Goal: Use online tool/utility: Use online tool/utility

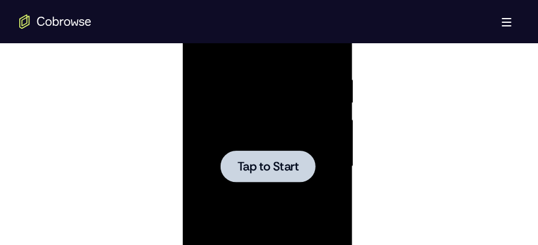
click at [309, 105] on div at bounding box center [267, 167] width 151 height 337
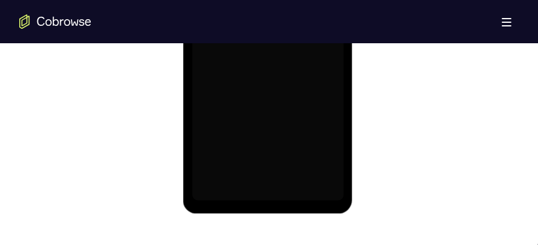
scroll to position [837, 0]
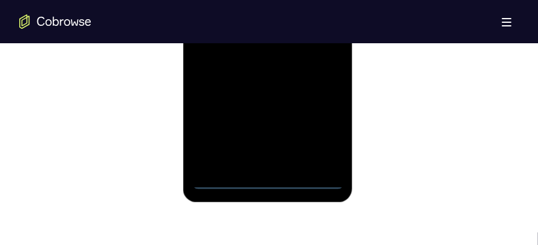
click at [272, 185] on div at bounding box center [267, 21] width 151 height 337
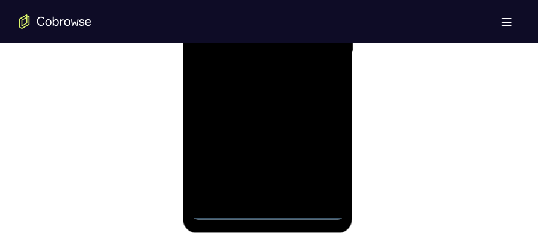
scroll to position [761, 0]
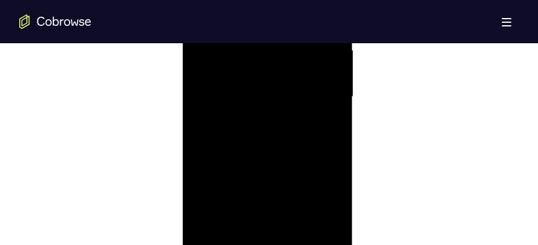
click at [325, 201] on div at bounding box center [267, 98] width 151 height 337
click at [244, 49] on div at bounding box center [267, 161] width 151 height 337
click at [319, 164] on div at bounding box center [267, 161] width 151 height 337
click at [253, 184] on div at bounding box center [267, 161] width 151 height 337
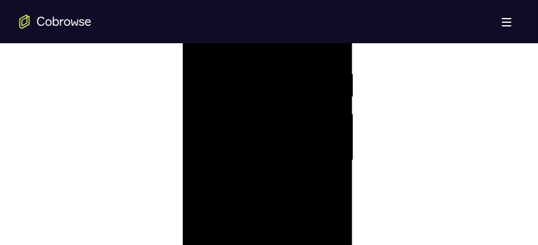
click at [246, 146] on div at bounding box center [267, 161] width 151 height 337
click at [240, 138] on div at bounding box center [267, 161] width 151 height 337
click at [239, 158] on div at bounding box center [267, 161] width 151 height 337
click at [242, 205] on div at bounding box center [267, 161] width 151 height 337
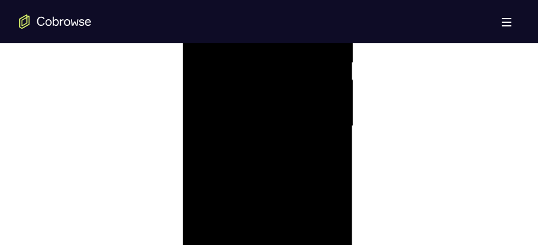
click at [255, 177] on div at bounding box center [267, 127] width 151 height 337
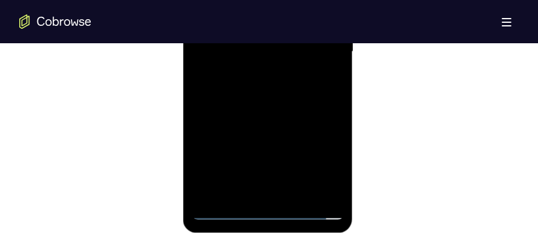
scroll to position [825, 0]
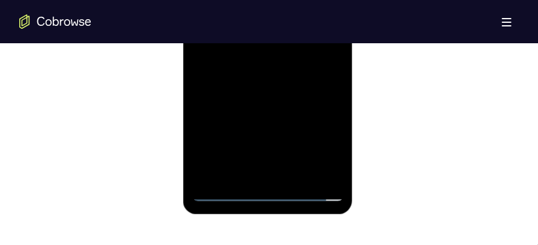
click at [293, 179] on div at bounding box center [267, 33] width 151 height 337
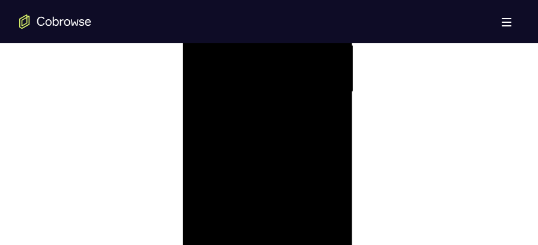
scroll to position [738, 0]
click at [277, 186] on div at bounding box center [267, 121] width 151 height 337
click at [203, 51] on div at bounding box center [267, 170] width 151 height 337
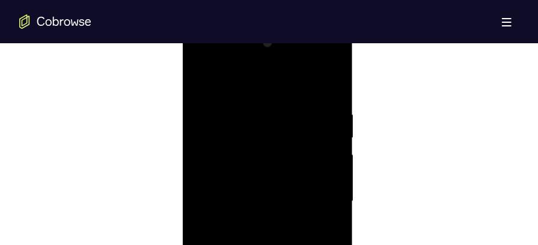
click at [338, 78] on div at bounding box center [267, 201] width 151 height 337
drag, startPoint x: 278, startPoint y: 83, endPoint x: 278, endPoint y: 212, distance: 128.6
click at [278, 212] on div at bounding box center [267, 164] width 151 height 337
click at [210, 231] on div at bounding box center [267, 164] width 151 height 337
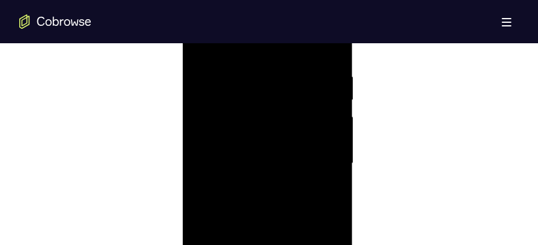
click at [208, 74] on div at bounding box center [267, 164] width 151 height 337
drag, startPoint x: 212, startPoint y: 99, endPoint x: 222, endPoint y: 266, distance: 167.4
click at [222, 245] on div at bounding box center [267, 186] width 151 height 337
drag, startPoint x: 259, startPoint y: 103, endPoint x: 255, endPoint y: 143, distance: 39.9
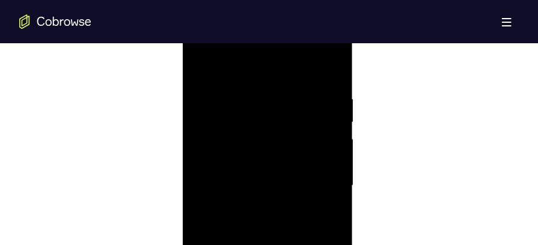
click at [255, 143] on div at bounding box center [267, 186] width 151 height 337
click at [216, 103] on div at bounding box center [267, 186] width 151 height 337
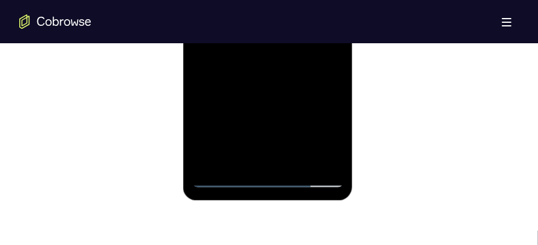
scroll to position [849, 0]
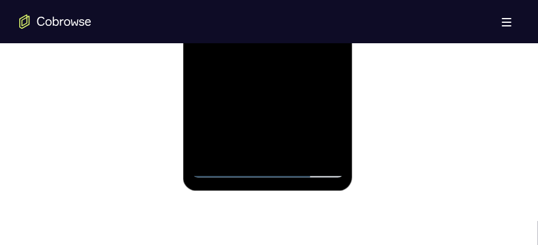
drag, startPoint x: 285, startPoint y: 102, endPoint x: 284, endPoint y: 84, distance: 18.1
click at [284, 84] on div at bounding box center [267, 10] width 151 height 337
click at [284, 102] on div at bounding box center [267, 10] width 151 height 337
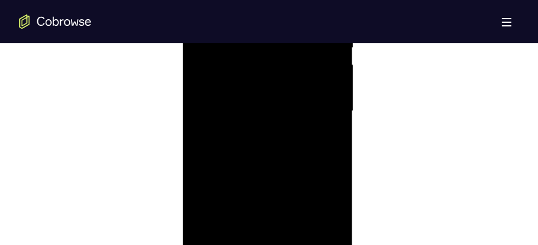
scroll to position [751, 0]
click at [287, 191] on div at bounding box center [267, 107] width 151 height 337
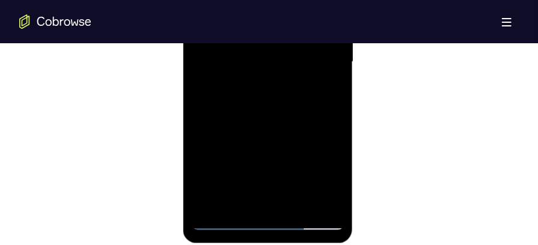
click at [296, 204] on div at bounding box center [267, 63] width 151 height 337
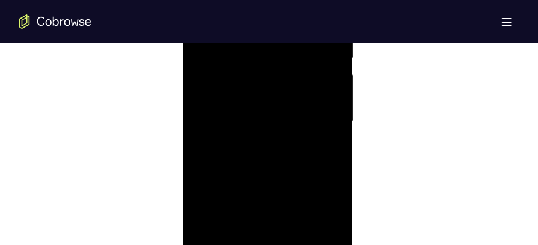
scroll to position [719, 0]
drag, startPoint x: 265, startPoint y: 197, endPoint x: 266, endPoint y: 167, distance: 30.1
click at [266, 167] on div at bounding box center [267, 140] width 151 height 337
click at [200, 64] on div at bounding box center [267, 188] width 151 height 337
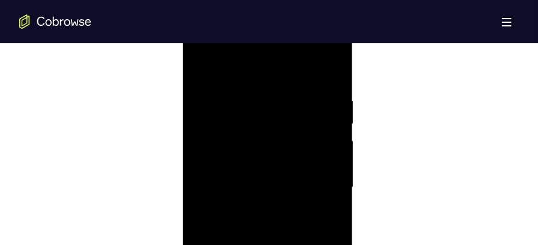
click at [203, 64] on div at bounding box center [267, 188] width 151 height 337
click at [273, 69] on div at bounding box center [267, 188] width 151 height 337
click at [255, 107] on div at bounding box center [267, 186] width 151 height 337
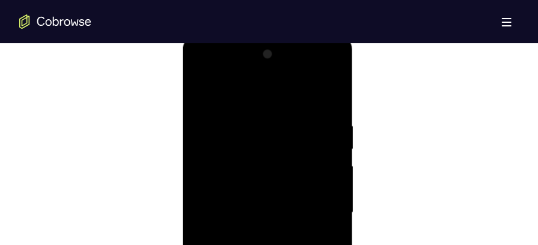
click at [332, 98] on div at bounding box center [267, 212] width 151 height 337
drag, startPoint x: 314, startPoint y: 114, endPoint x: 234, endPoint y: 118, distance: 79.4
click at [234, 118] on div at bounding box center [267, 212] width 151 height 337
drag, startPoint x: 283, startPoint y: 120, endPoint x: 261, endPoint y: 121, distance: 21.6
click at [261, 121] on div at bounding box center [267, 212] width 151 height 337
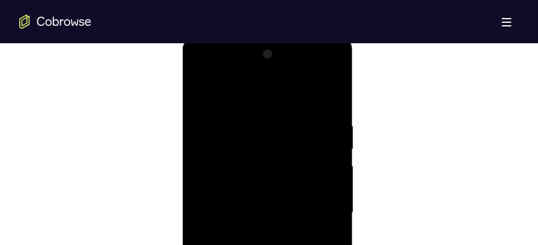
click at [261, 121] on div at bounding box center [267, 212] width 151 height 337
click at [327, 154] on div at bounding box center [267, 178] width 151 height 337
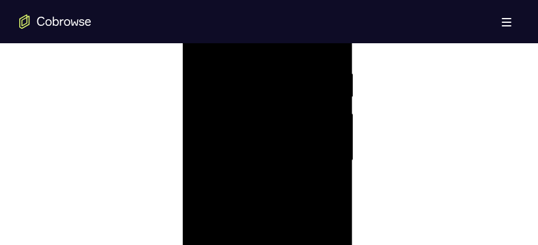
scroll to position [701, 0]
click at [327, 154] on div at bounding box center [267, 158] width 151 height 337
click at [200, 152] on div at bounding box center [267, 188] width 151 height 337
click at [335, 150] on div at bounding box center [267, 143] width 151 height 337
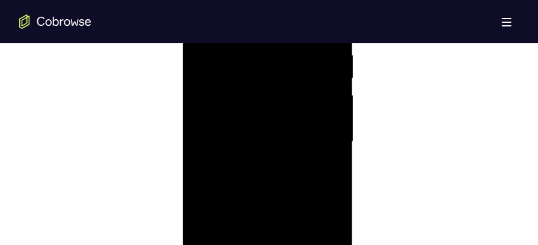
click at [335, 150] on div at bounding box center [267, 143] width 151 height 337
click at [324, 118] on div at bounding box center [267, 167] width 151 height 337
click at [326, 132] on div at bounding box center [267, 167] width 151 height 337
click at [333, 44] on div at bounding box center [267, 167] width 151 height 337
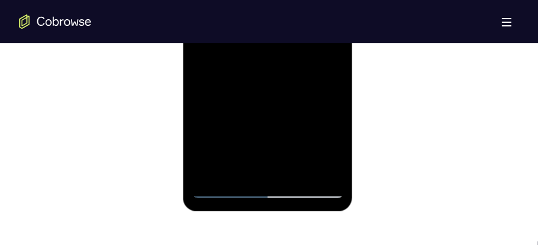
scroll to position [833, 0]
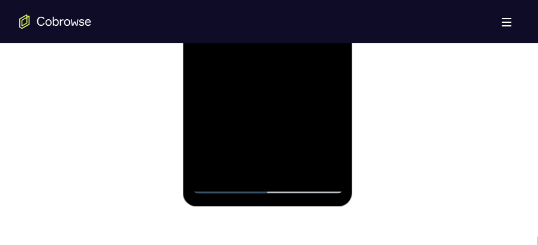
click at [295, 167] on div at bounding box center [267, 26] width 151 height 337
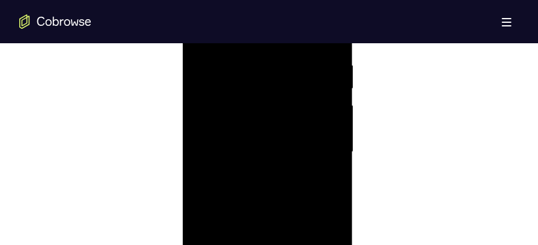
scroll to position [703, 0]
click at [280, 156] on div at bounding box center [267, 155] width 151 height 337
click at [207, 90] on div at bounding box center [267, 207] width 151 height 337
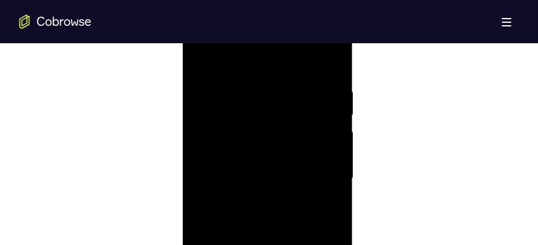
click at [204, 64] on div at bounding box center [267, 179] width 151 height 337
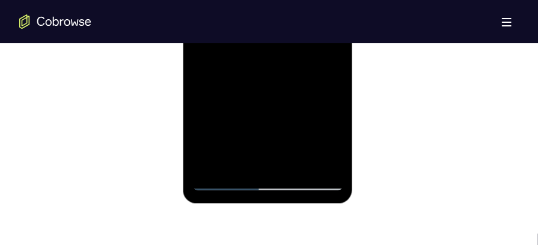
scroll to position [849, 0]
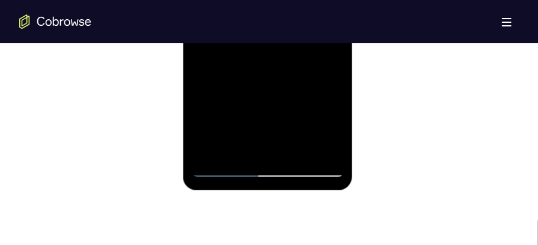
click at [212, 154] on div at bounding box center [267, 9] width 151 height 337
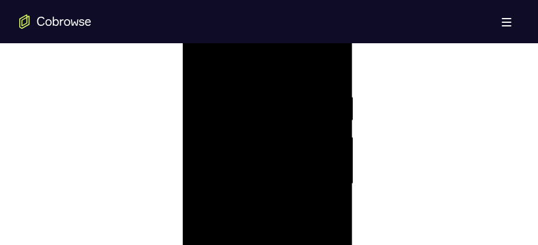
scroll to position [670, 0]
drag, startPoint x: 271, startPoint y: 119, endPoint x: 272, endPoint y: 218, distance: 98.6
click at [272, 218] on div at bounding box center [267, 188] width 151 height 337
click at [252, 100] on div at bounding box center [267, 188] width 151 height 337
click at [326, 72] on div at bounding box center [267, 188] width 151 height 337
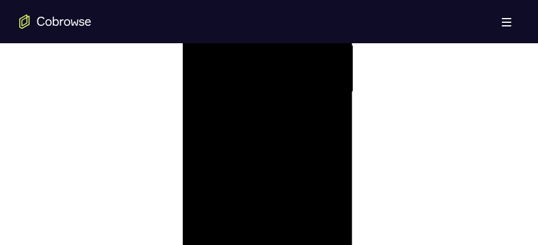
scroll to position [775, 0]
click at [243, 221] on div at bounding box center [267, 83] width 151 height 337
click at [246, 66] on div at bounding box center [267, 185] width 151 height 337
click at [247, 97] on div at bounding box center [267, 185] width 151 height 337
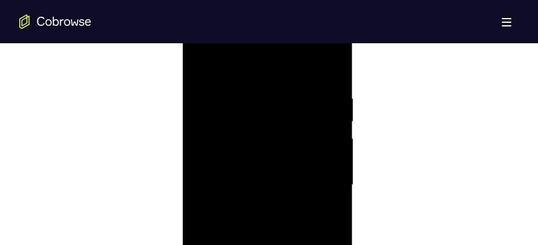
drag, startPoint x: 250, startPoint y: 119, endPoint x: 266, endPoint y: 200, distance: 82.6
click at [266, 200] on div at bounding box center [267, 185] width 151 height 337
click at [236, 157] on div at bounding box center [267, 185] width 151 height 337
click at [215, 127] on div at bounding box center [267, 185] width 151 height 337
drag, startPoint x: 264, startPoint y: 159, endPoint x: 246, endPoint y: 105, distance: 57.0
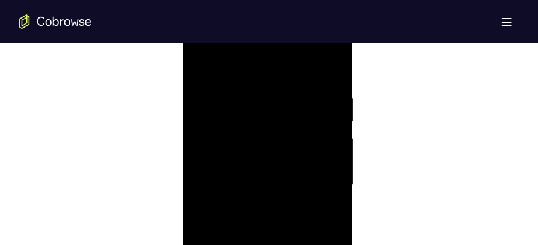
click at [246, 105] on div at bounding box center [267, 185] width 151 height 337
click at [235, 97] on div at bounding box center [267, 185] width 151 height 337
click at [265, 203] on div at bounding box center [267, 158] width 151 height 337
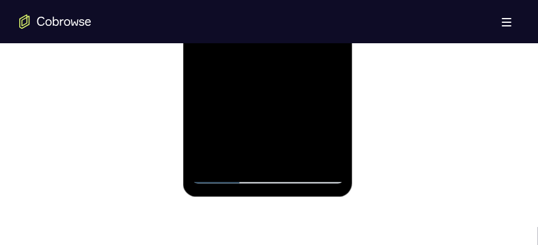
scroll to position [846, 0]
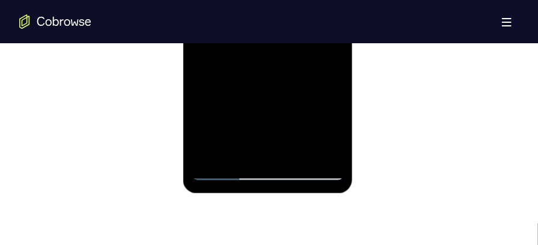
click at [223, 172] on div at bounding box center [267, 12] width 151 height 337
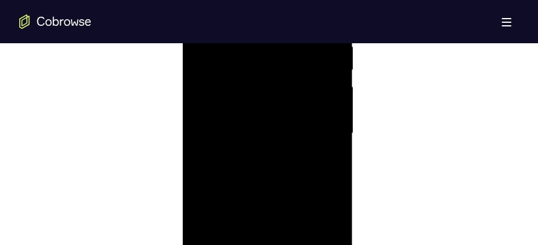
scroll to position [714, 0]
click at [283, 206] on div at bounding box center [267, 145] width 151 height 337
click at [219, 91] on div at bounding box center [267, 145] width 151 height 337
click at [212, 106] on div at bounding box center [267, 145] width 151 height 337
click at [215, 107] on div at bounding box center [267, 145] width 151 height 337
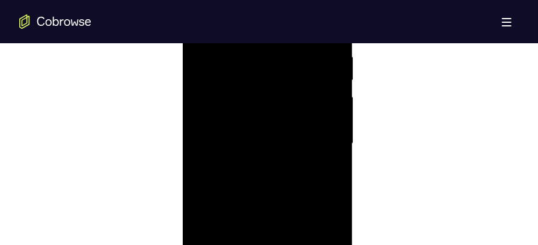
click at [334, 109] on div at bounding box center [267, 145] width 151 height 337
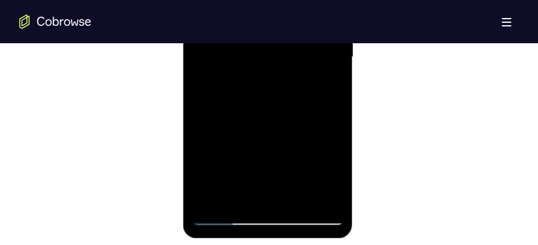
click at [313, 116] on div at bounding box center [267, 58] width 151 height 337
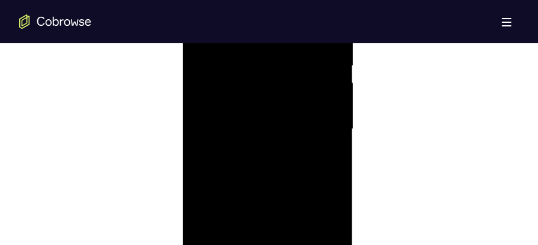
scroll to position [701, 0]
click at [216, 116] on div at bounding box center [267, 158] width 151 height 337
click at [205, 77] on div at bounding box center [267, 201] width 151 height 337
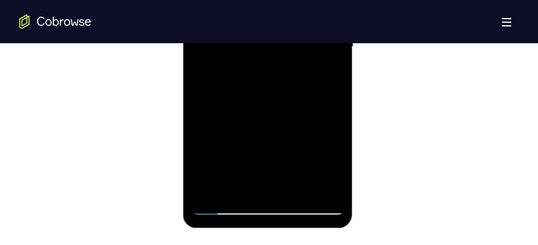
scroll to position [826, 0]
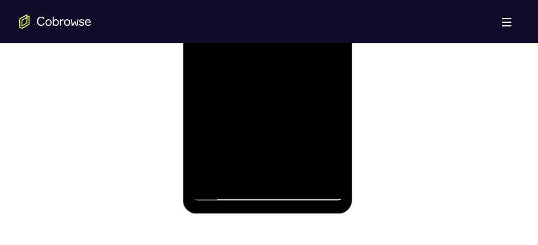
click at [226, 186] on div at bounding box center [267, 33] width 151 height 337
click at [225, 191] on div at bounding box center [267, 33] width 151 height 337
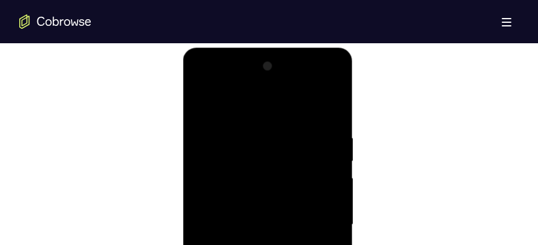
scroll to position [615, 0]
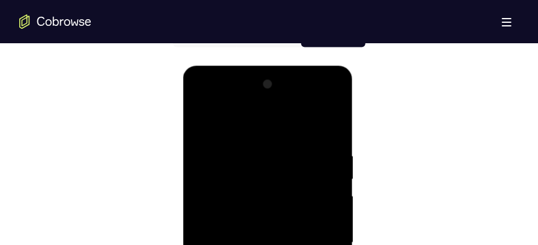
click at [320, 105] on div at bounding box center [267, 243] width 151 height 337
click at [240, 124] on div at bounding box center [267, 243] width 151 height 337
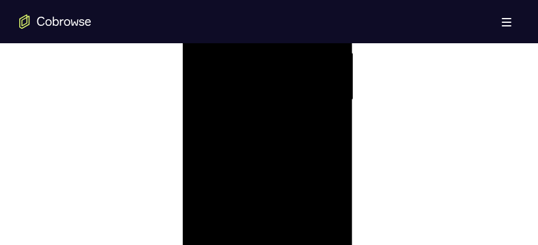
scroll to position [773, 0]
click at [213, 224] on div at bounding box center [267, 86] width 151 height 337
drag, startPoint x: 258, startPoint y: 118, endPoint x: 255, endPoint y: 191, distance: 73.4
click at [255, 191] on div at bounding box center [267, 167] width 151 height 337
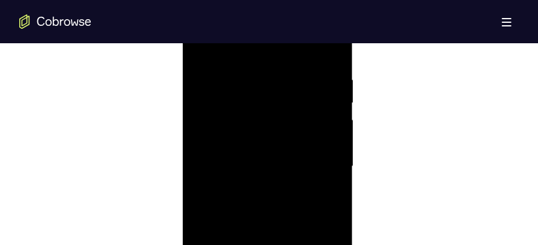
click at [252, 65] on div at bounding box center [267, 167] width 151 height 337
click at [323, 99] on div at bounding box center [267, 212] width 151 height 337
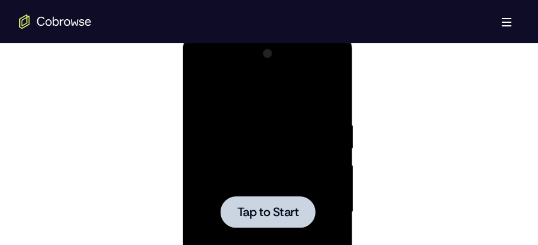
click at [293, 162] on div at bounding box center [267, 212] width 151 height 337
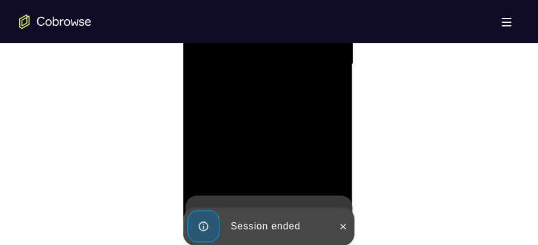
scroll to position [803, 0]
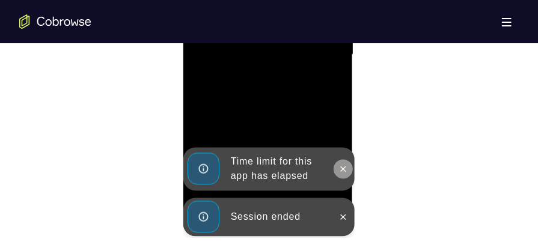
click at [341, 175] on button at bounding box center [342, 169] width 19 height 19
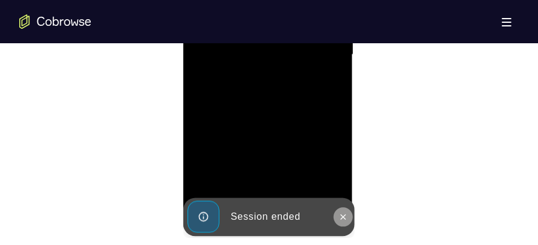
click at [343, 213] on icon at bounding box center [343, 218] width 10 height 10
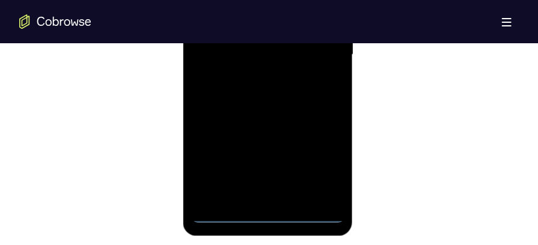
click at [268, 212] on div at bounding box center [267, 56] width 151 height 337
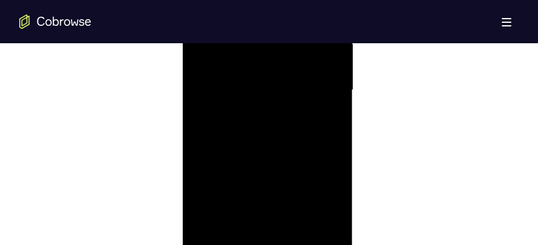
scroll to position [767, 0]
click at [314, 188] on div at bounding box center [267, 92] width 151 height 337
click at [322, 200] on div at bounding box center [267, 92] width 151 height 337
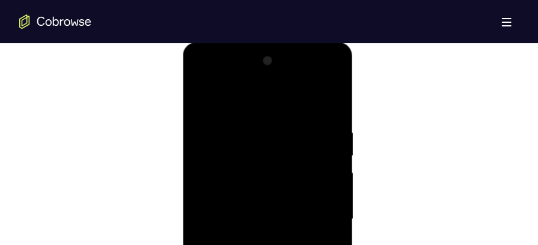
click at [249, 97] on div at bounding box center [267, 219] width 151 height 337
click at [318, 211] on div at bounding box center [267, 219] width 151 height 337
click at [252, 242] on div at bounding box center [267, 219] width 151 height 337
click at [254, 209] on div at bounding box center [267, 219] width 151 height 337
click at [248, 193] on div at bounding box center [267, 219] width 151 height 337
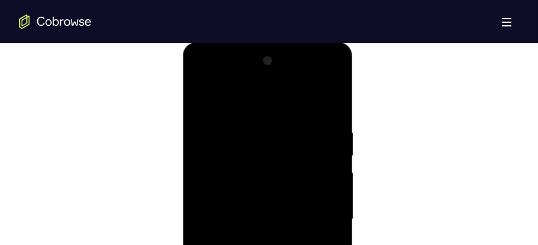
click at [245, 212] on div at bounding box center [267, 219] width 151 height 337
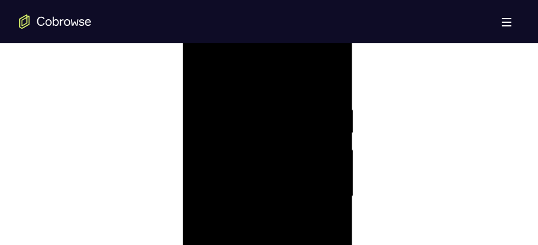
scroll to position [709, 0]
click at [245, 189] on div at bounding box center [267, 150] width 151 height 337
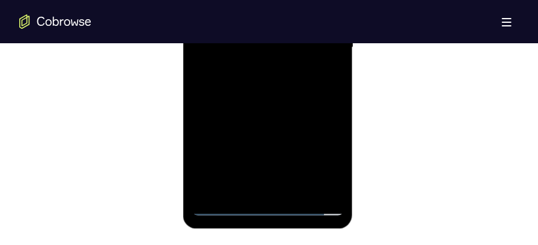
scroll to position [812, 0]
click at [273, 106] on div at bounding box center [267, 47] width 151 height 337
click at [299, 188] on div at bounding box center [267, 47] width 151 height 337
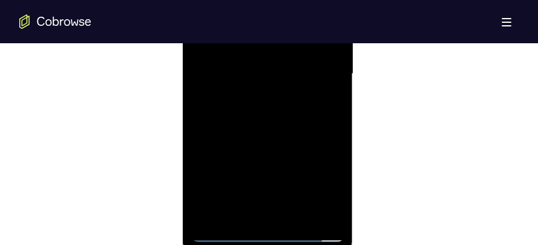
scroll to position [724, 0]
click at [278, 193] on div at bounding box center [267, 135] width 151 height 337
click at [321, 159] on div at bounding box center [267, 135] width 151 height 337
click at [271, 127] on div at bounding box center [267, 135] width 151 height 337
click at [230, 153] on div at bounding box center [267, 135] width 151 height 337
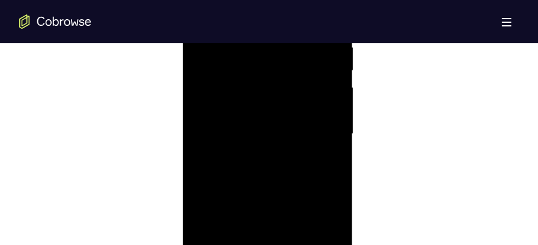
click at [244, 159] on div at bounding box center [267, 135] width 151 height 337
click at [226, 96] on div at bounding box center [267, 198] width 151 height 337
drag, startPoint x: 266, startPoint y: 164, endPoint x: 257, endPoint y: 97, distance: 67.3
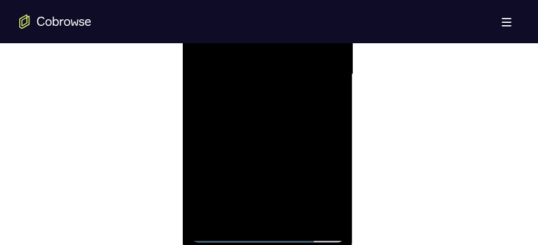
click at [257, 97] on div at bounding box center [267, 75] width 151 height 337
drag, startPoint x: 254, startPoint y: 159, endPoint x: 249, endPoint y: 37, distance: 121.5
click at [249, 37] on div at bounding box center [267, 75] width 151 height 337
drag, startPoint x: 249, startPoint y: 137, endPoint x: 249, endPoint y: 67, distance: 69.7
click at [249, 67] on div at bounding box center [267, 75] width 151 height 337
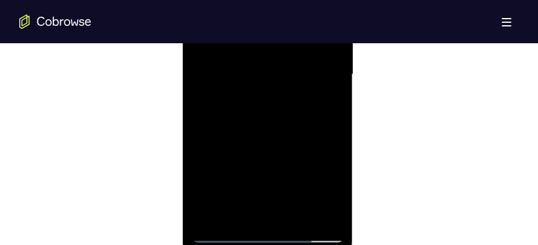
drag, startPoint x: 247, startPoint y: 148, endPoint x: 245, endPoint y: 51, distance: 97.4
click at [245, 51] on div at bounding box center [267, 75] width 151 height 337
drag, startPoint x: 245, startPoint y: 148, endPoint x: 239, endPoint y: 67, distance: 80.8
click at [239, 67] on div at bounding box center [267, 75] width 151 height 337
drag, startPoint x: 231, startPoint y: 141, endPoint x: 230, endPoint y: 76, distance: 64.9
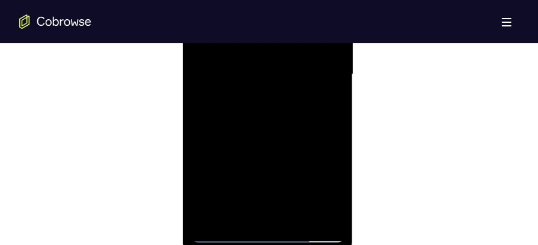
click at [230, 76] on div at bounding box center [267, 75] width 151 height 337
drag, startPoint x: 238, startPoint y: 156, endPoint x: 237, endPoint y: 71, distance: 84.8
click at [237, 71] on div at bounding box center [267, 75] width 151 height 337
drag, startPoint x: 237, startPoint y: 145, endPoint x: 239, endPoint y: 58, distance: 87.8
click at [239, 58] on div at bounding box center [267, 75] width 151 height 337
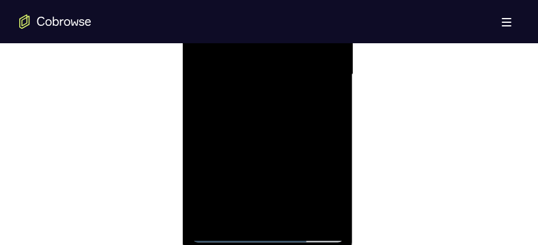
drag, startPoint x: 242, startPoint y: 123, endPoint x: 236, endPoint y: 57, distance: 66.3
click at [236, 57] on div at bounding box center [267, 75] width 151 height 337
drag, startPoint x: 237, startPoint y: 111, endPoint x: 430, endPoint y: -62, distance: 258.8
click at [246, 41] on div at bounding box center [267, 75] width 151 height 337
drag, startPoint x: 254, startPoint y: 114, endPoint x: 254, endPoint y: 76, distance: 38.5
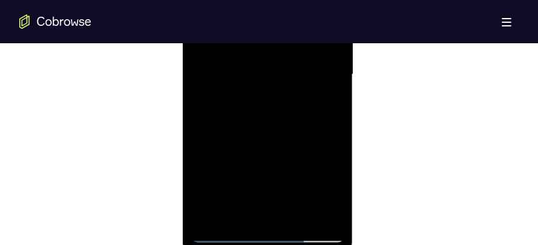
click at [254, 76] on div at bounding box center [267, 75] width 151 height 337
drag, startPoint x: 248, startPoint y: 137, endPoint x: 251, endPoint y: 69, distance: 68.6
click at [251, 69] on div at bounding box center [267, 75] width 151 height 337
drag, startPoint x: 254, startPoint y: 143, endPoint x: 252, endPoint y: 72, distance: 70.9
click at [252, 72] on div at bounding box center [267, 75] width 151 height 337
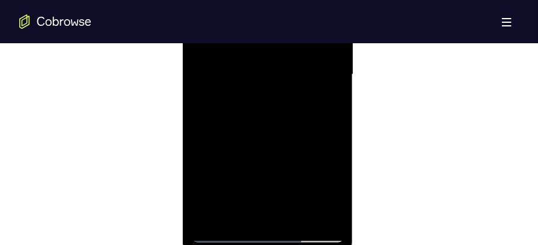
drag, startPoint x: 245, startPoint y: 162, endPoint x: 249, endPoint y: 111, distance: 51.9
click at [249, 111] on div at bounding box center [267, 75] width 151 height 337
drag, startPoint x: 247, startPoint y: 156, endPoint x: 247, endPoint y: 137, distance: 19.2
click at [247, 137] on div at bounding box center [267, 75] width 151 height 337
click at [228, 152] on div at bounding box center [267, 75] width 151 height 337
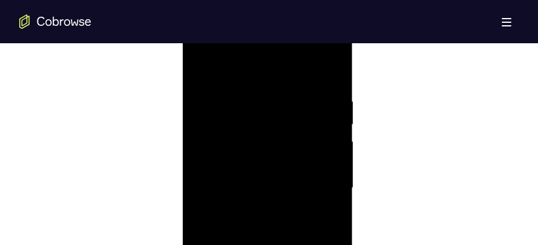
scroll to position [668, 0]
click at [200, 66] on div at bounding box center [267, 189] width 151 height 337
drag, startPoint x: 284, startPoint y: 47, endPoint x: 272, endPoint y: 76, distance: 30.9
click at [272, 76] on div at bounding box center [267, 78] width 151 height 337
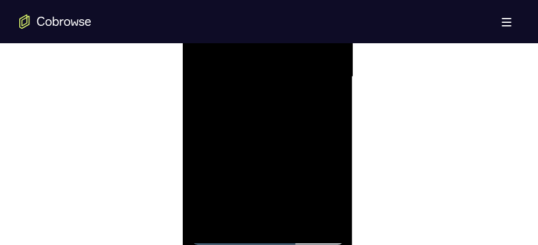
drag, startPoint x: 267, startPoint y: 174, endPoint x: 261, endPoint y: 39, distance: 135.4
click at [261, 39] on div at bounding box center [267, 78] width 151 height 337
drag, startPoint x: 261, startPoint y: 148, endPoint x: 254, endPoint y: 24, distance: 124.7
click at [254, 24] on div at bounding box center [267, 78] width 151 height 337
drag, startPoint x: 266, startPoint y: 152, endPoint x: 264, endPoint y: 58, distance: 94.4
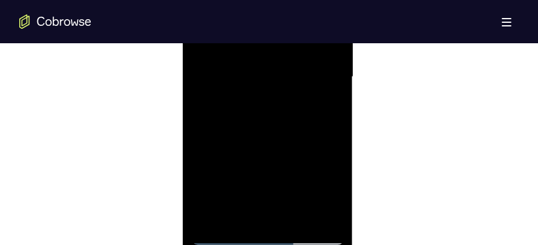
click at [264, 58] on div at bounding box center [267, 78] width 151 height 337
drag, startPoint x: 263, startPoint y: 139, endPoint x: 253, endPoint y: 69, distance: 71.7
click at [253, 69] on div at bounding box center [267, 78] width 151 height 337
click at [262, 74] on div at bounding box center [267, 78] width 151 height 337
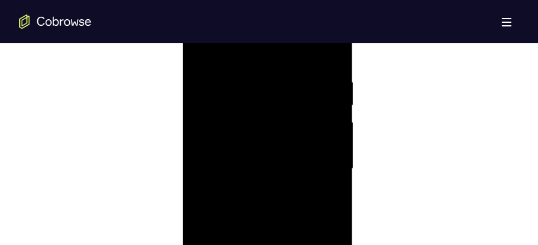
click at [235, 207] on div at bounding box center [267, 169] width 151 height 337
click at [231, 97] on div at bounding box center [267, 169] width 151 height 337
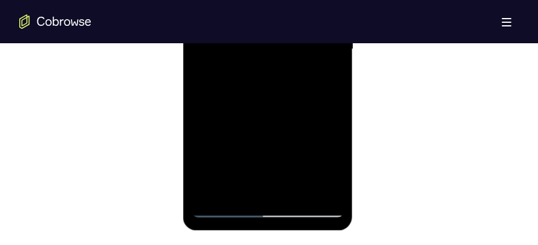
scroll to position [812, 0]
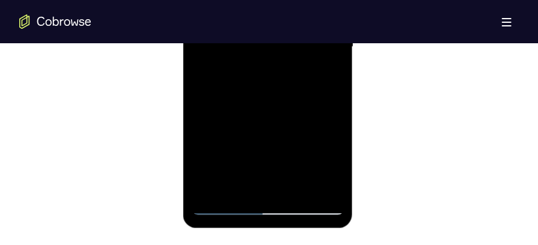
click at [239, 164] on div at bounding box center [267, 47] width 151 height 337
click at [238, 183] on div at bounding box center [267, 47] width 151 height 337
click at [252, 152] on div at bounding box center [267, 47] width 151 height 337
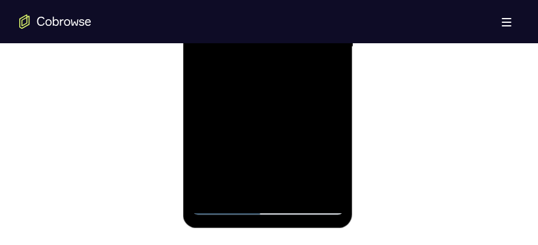
click at [252, 152] on div at bounding box center [267, 47] width 151 height 337
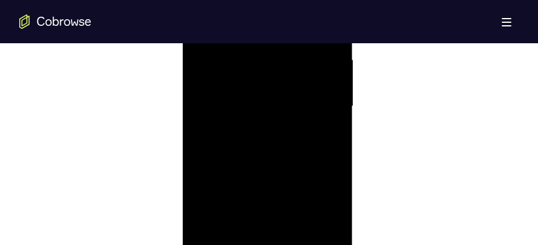
scroll to position [721, 0]
click at [257, 136] on div at bounding box center [267, 137] width 151 height 337
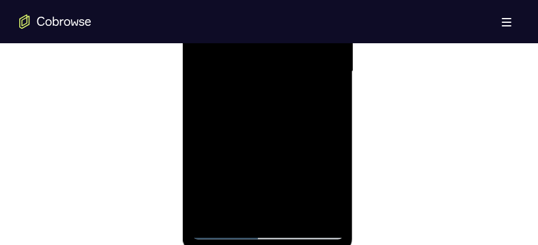
scroll to position [790, 0]
click at [299, 209] on div at bounding box center [267, 69] width 151 height 337
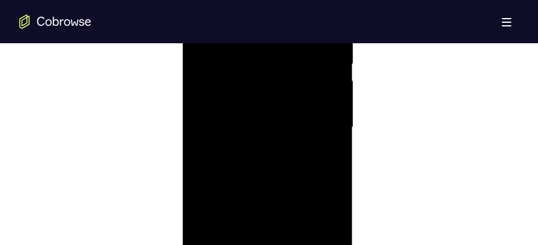
scroll to position [717, 0]
click at [274, 136] on div at bounding box center [267, 142] width 151 height 337
click at [205, 75] on div at bounding box center [267, 194] width 151 height 337
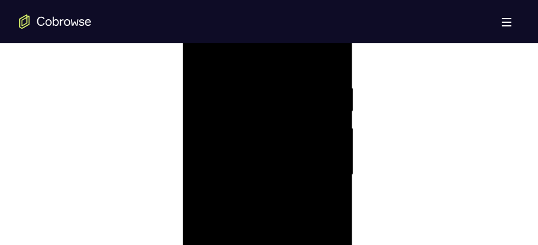
click at [201, 52] on div at bounding box center [267, 175] width 151 height 337
drag, startPoint x: 251, startPoint y: 102, endPoint x: 259, endPoint y: 150, distance: 48.8
click at [259, 150] on div at bounding box center [267, 175] width 151 height 337
drag, startPoint x: 278, startPoint y: 119, endPoint x: 278, endPoint y: 133, distance: 14.4
click at [278, 133] on div at bounding box center [267, 175] width 151 height 337
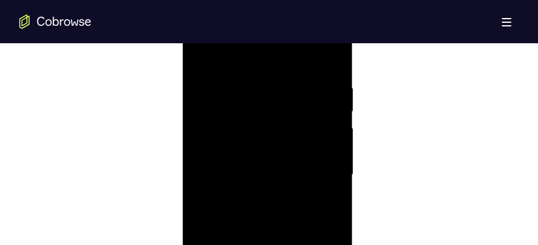
drag, startPoint x: 278, startPoint y: 113, endPoint x: 278, endPoint y: 208, distance: 95.0
click at [278, 208] on div at bounding box center [267, 175] width 151 height 337
drag, startPoint x: 260, startPoint y: 84, endPoint x: 258, endPoint y: 188, distance: 104.6
click at [258, 188] on div at bounding box center [267, 175] width 151 height 337
